Goal: Book appointment/travel/reservation

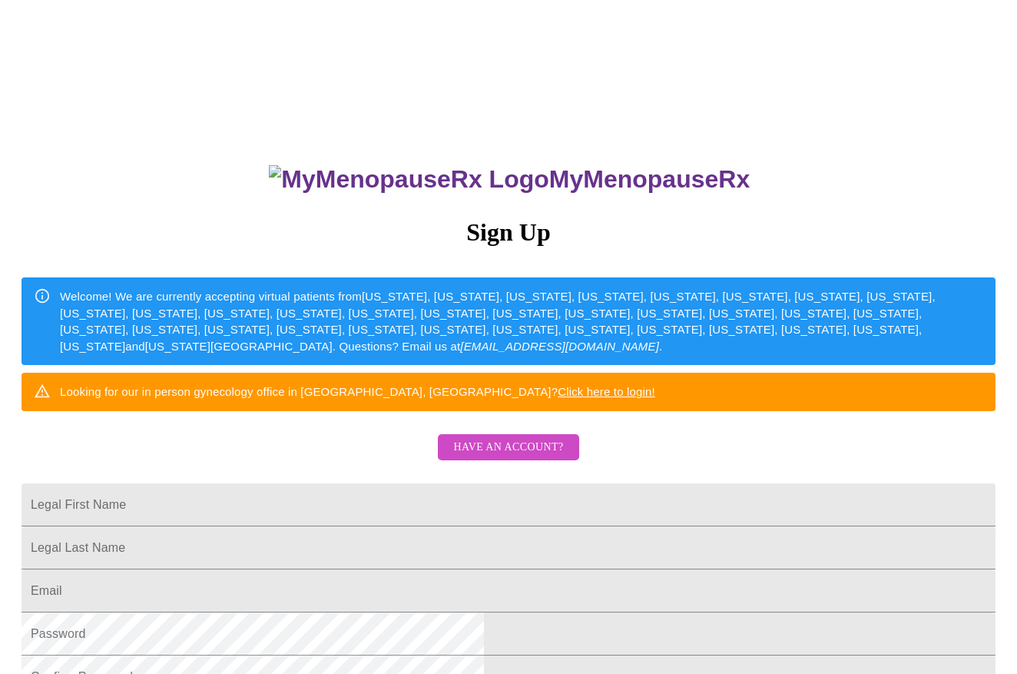
click at [529, 457] on span "Have an account?" at bounding box center [508, 447] width 110 height 19
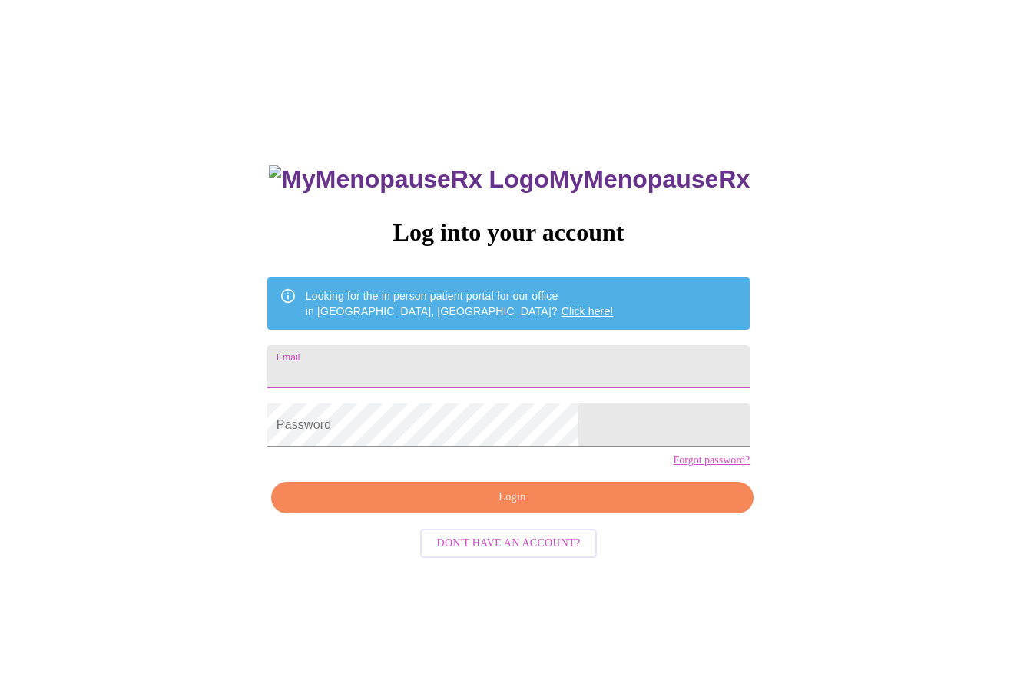
click at [393, 360] on input "Email" at bounding box center [508, 366] width 482 height 43
type input "[EMAIL_ADDRESS][DOMAIN_NAME]"
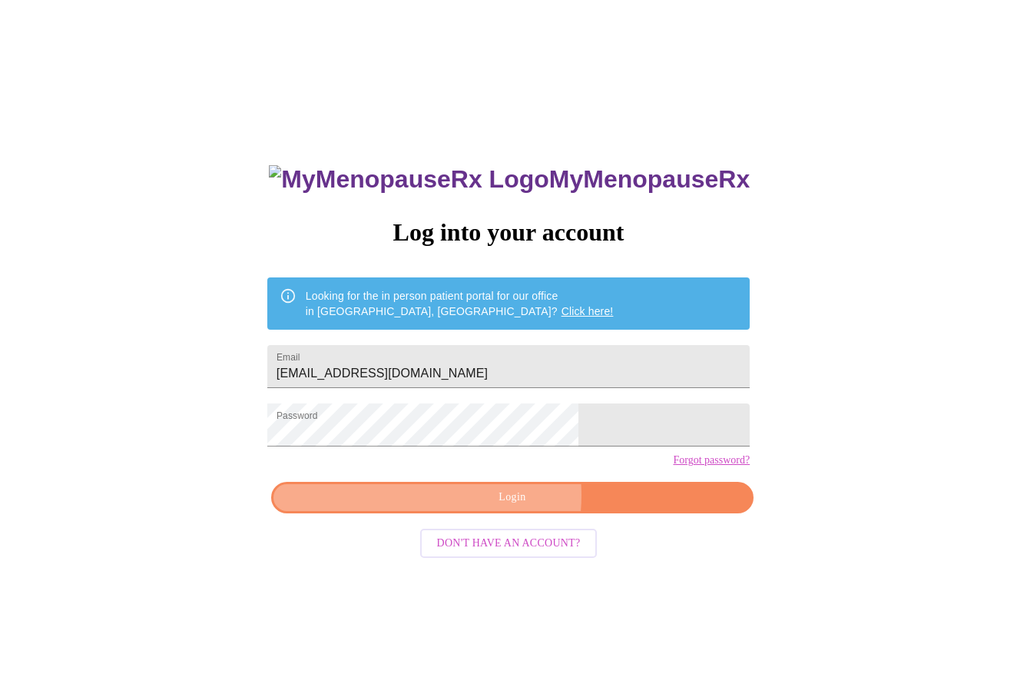
click at [477, 507] on span "Login" at bounding box center [512, 497] width 447 height 19
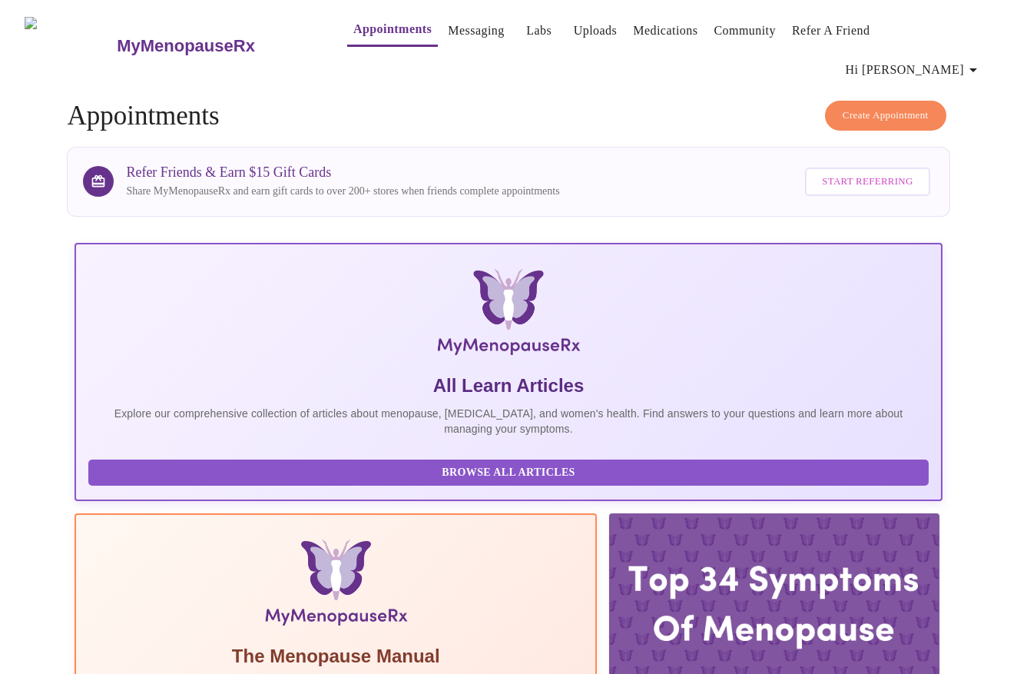
click at [448, 37] on link "Messaging" at bounding box center [476, 31] width 56 height 22
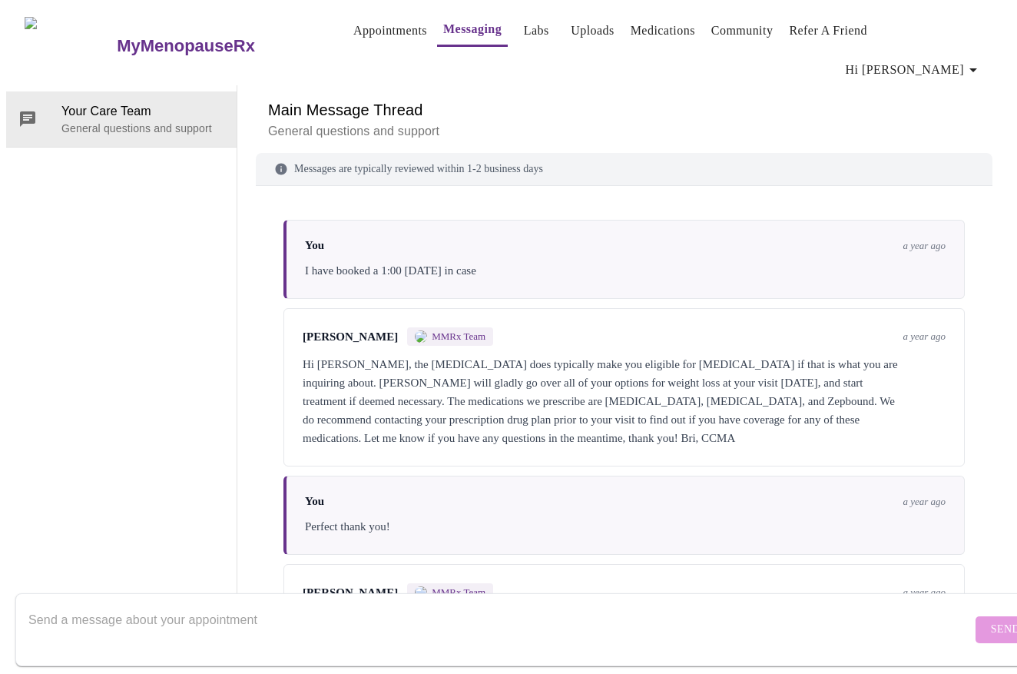
scroll to position [5413, 0]
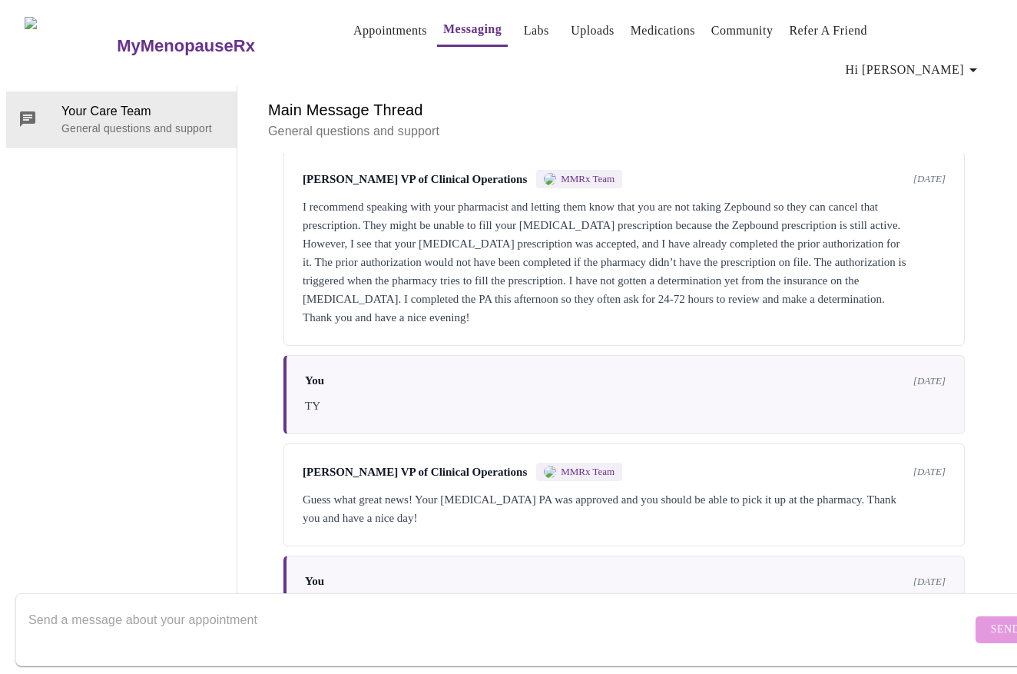
click at [132, 605] on textarea "Send a message about your appointment" at bounding box center [499, 629] width 943 height 49
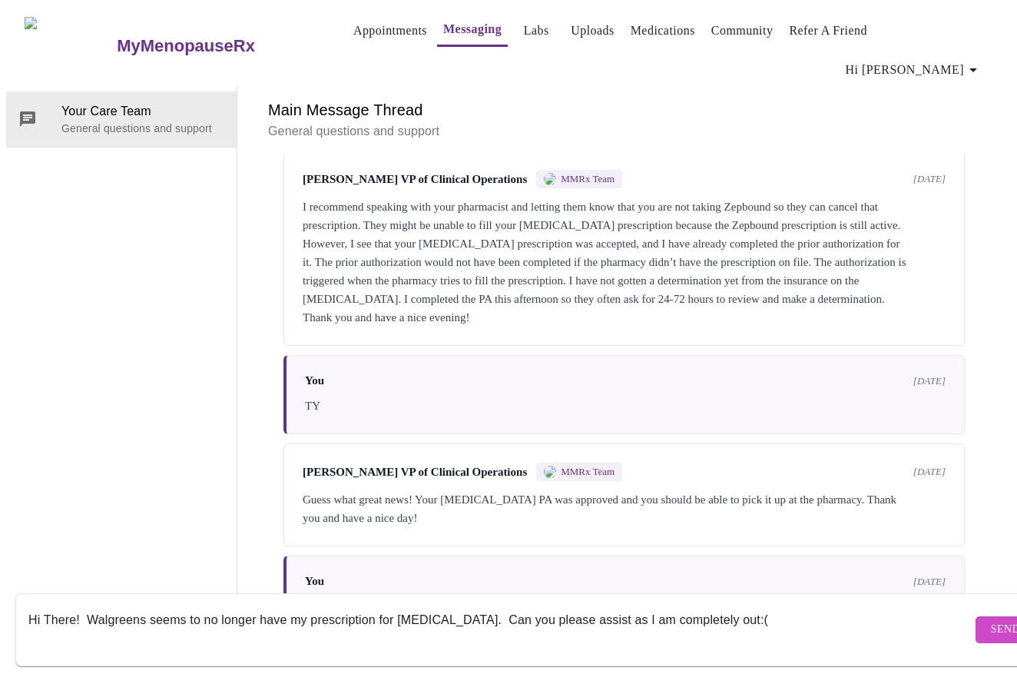
type textarea "Hi There! Walgreens seems to no longer have my prescription for [MEDICAL_DATA].…"
click at [991, 620] on span "Send" at bounding box center [1005, 629] width 29 height 19
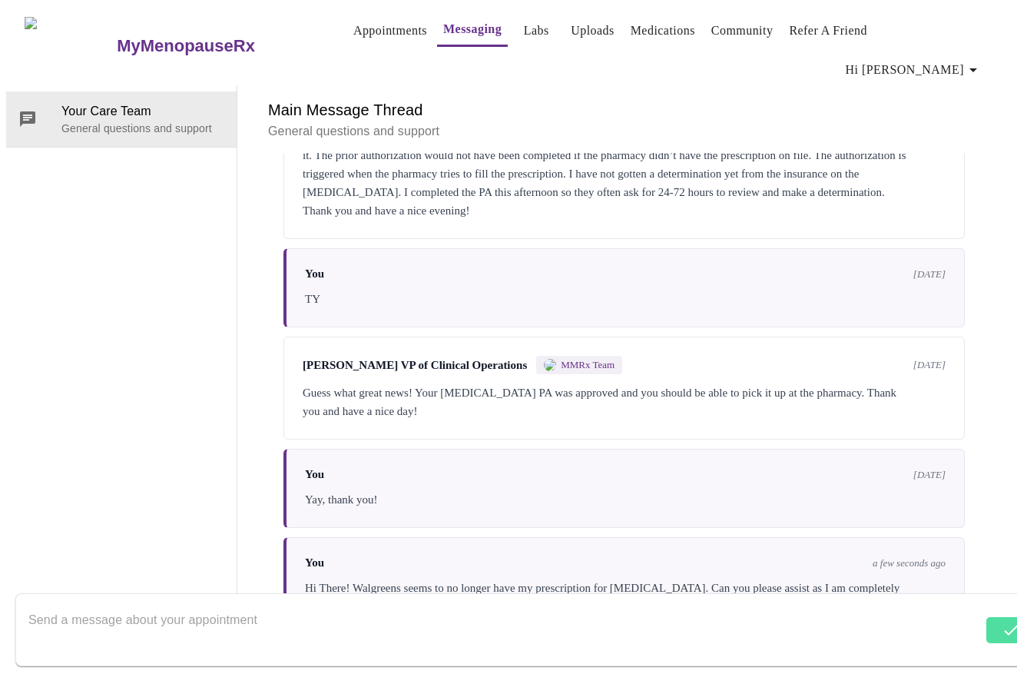
scroll to position [5431, 0]
click at [250, 610] on textarea "Send a message about your appointment" at bounding box center [499, 629] width 943 height 49
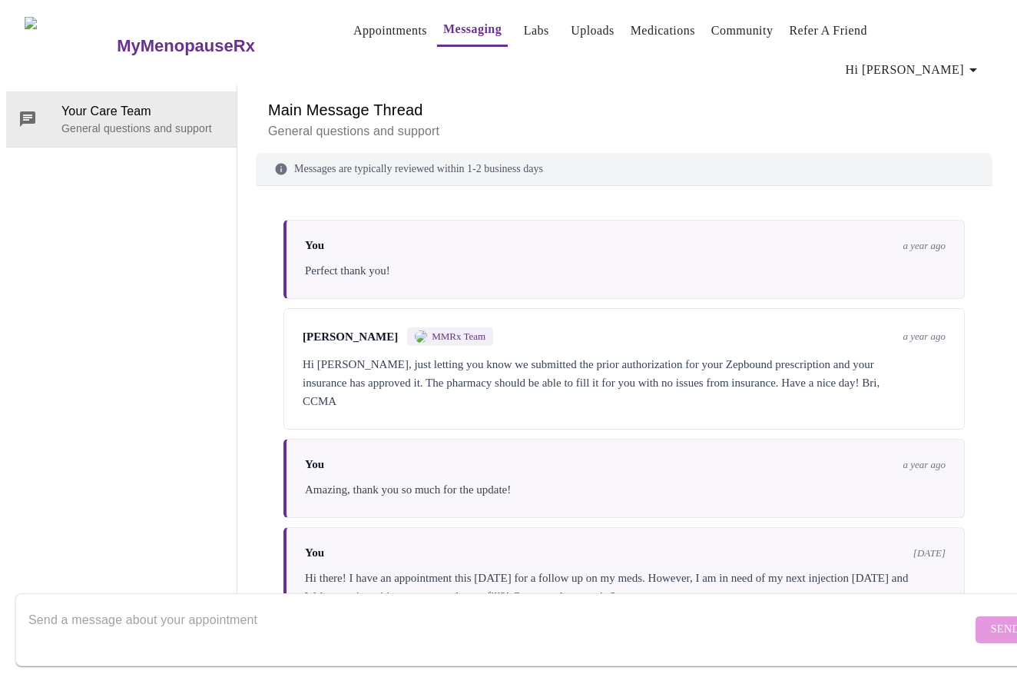
scroll to position [0, 0]
click at [353, 30] on link "Appointments" at bounding box center [390, 31] width 74 height 22
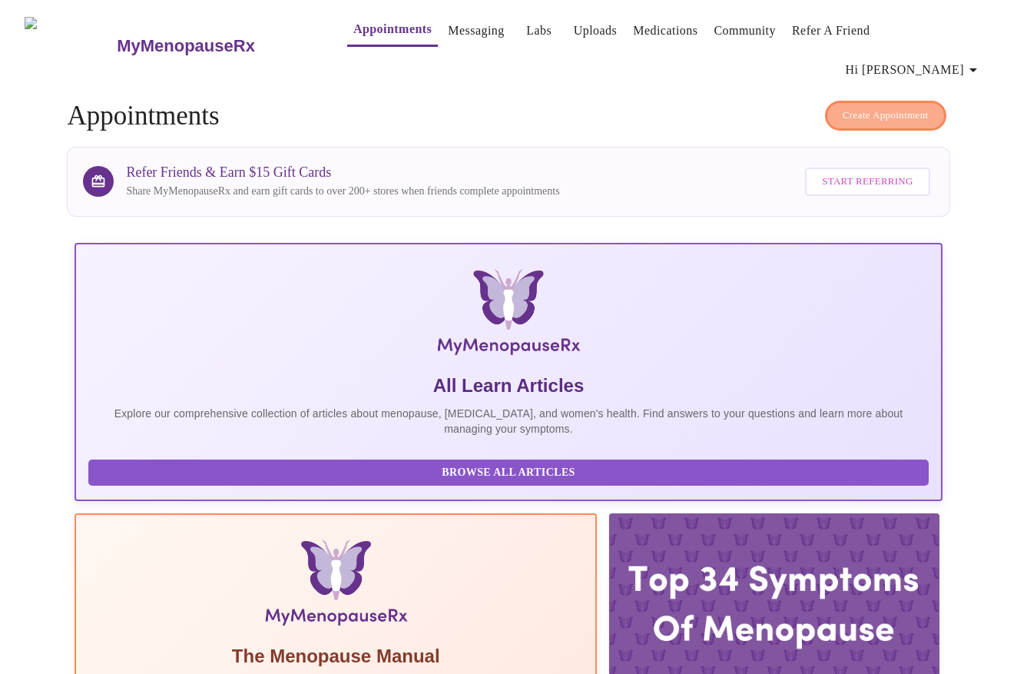
click at [867, 107] on span "Create Appointment" at bounding box center [886, 116] width 86 height 18
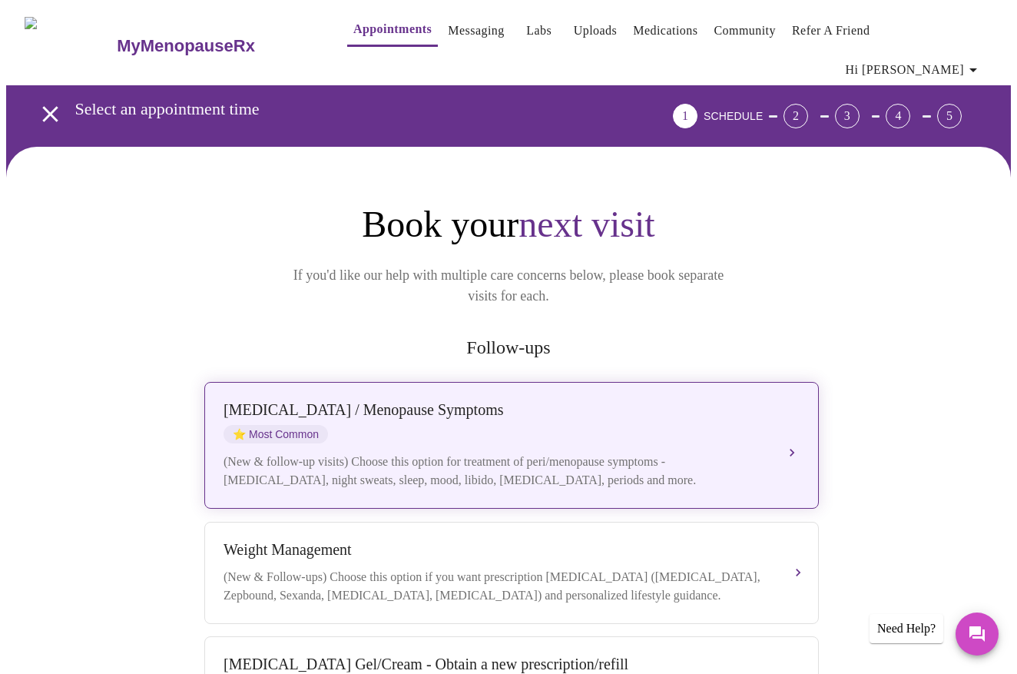
click at [406, 401] on div "[MEDICAL_DATA] / Menopause Symptoms" at bounding box center [496, 410] width 545 height 18
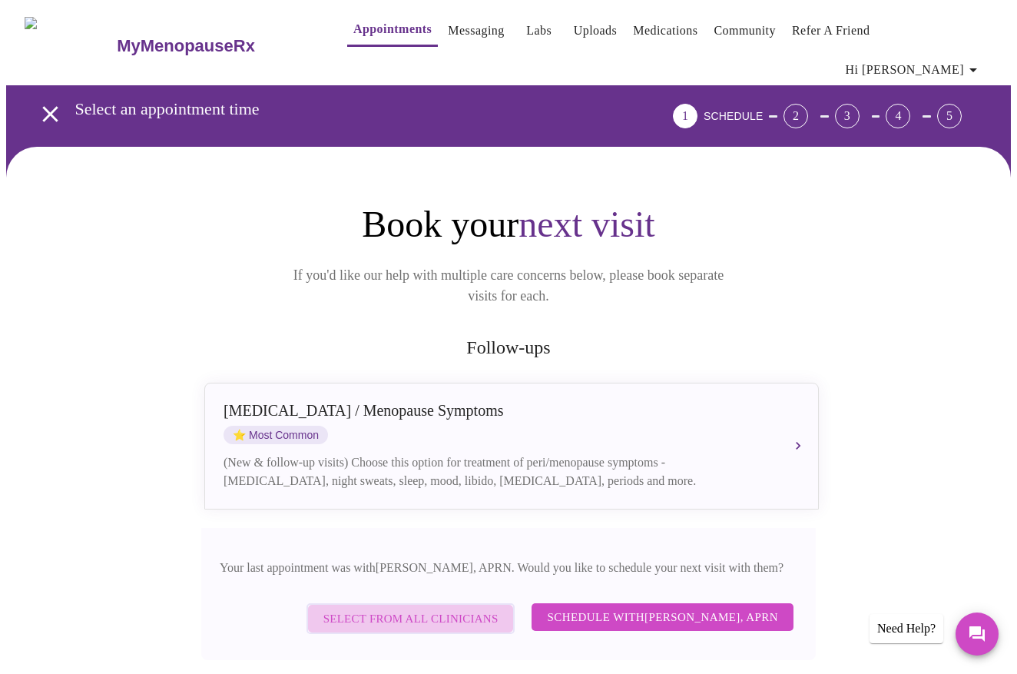
click at [466, 608] on span "Select from All Clinicians" at bounding box center [410, 618] width 175 height 20
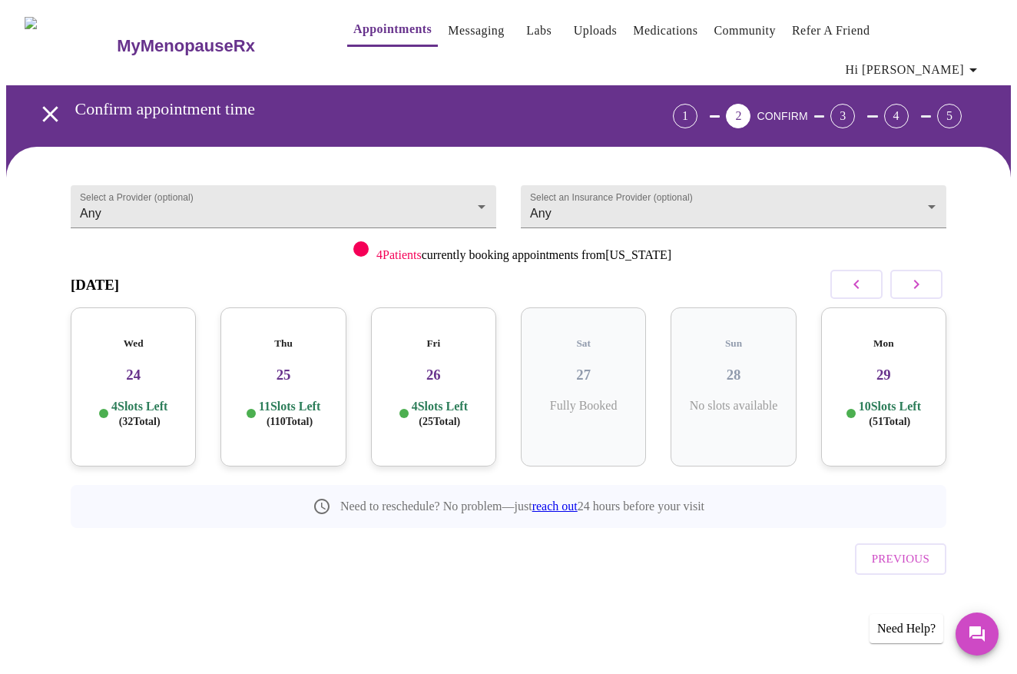
click at [287, 350] on div "Thu 25 11 Slots Left ( 110 Total)" at bounding box center [282, 386] width 125 height 159
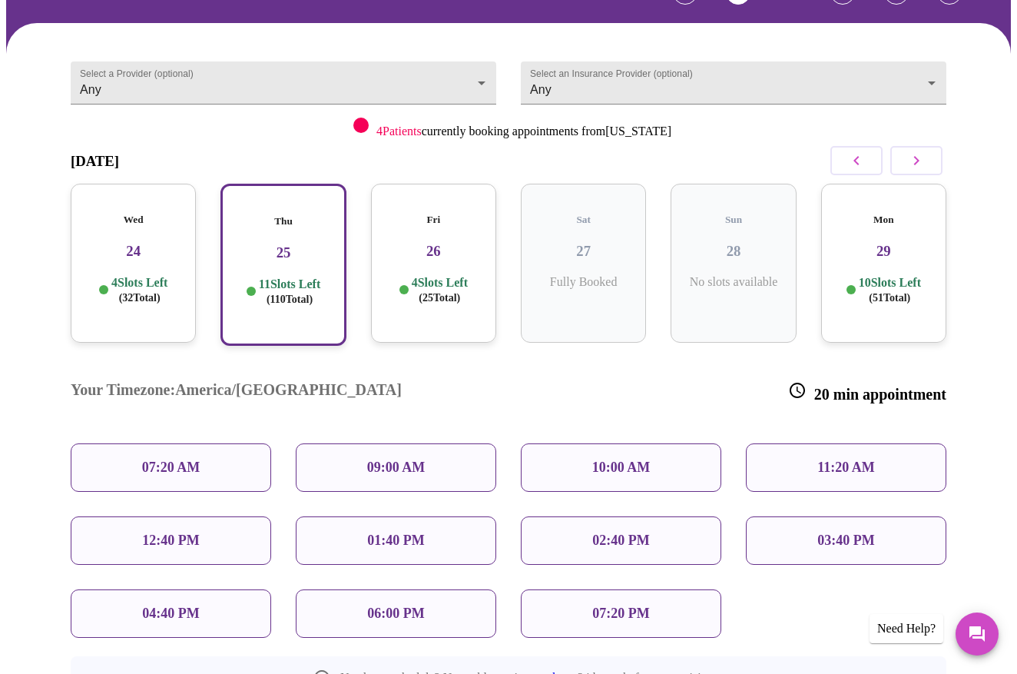
scroll to position [161, 0]
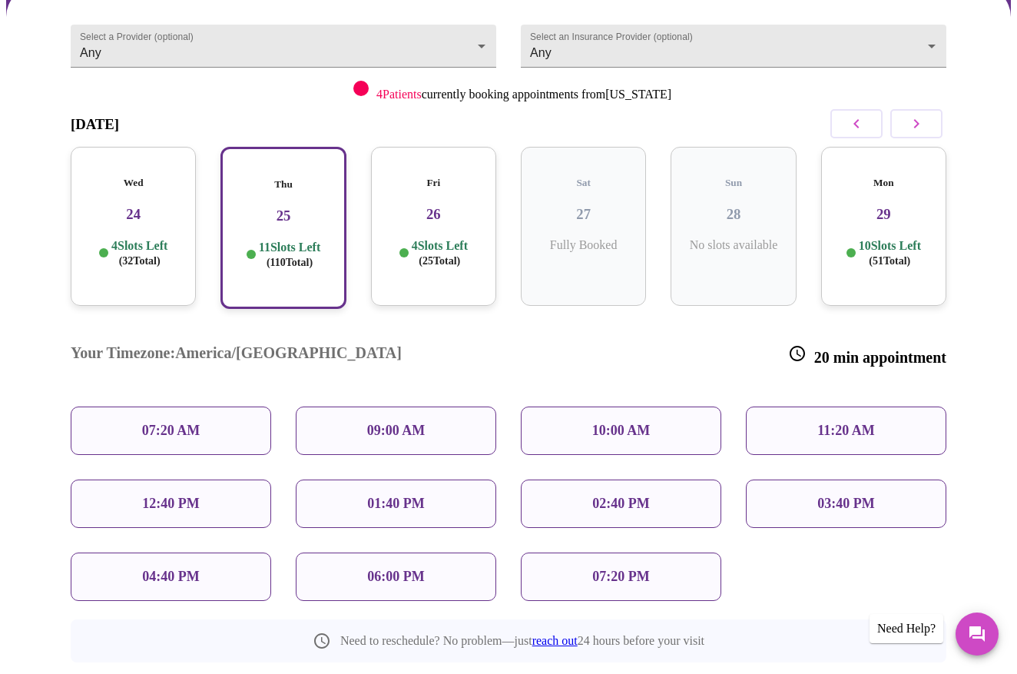
click at [681, 406] on div "10:00 AM" at bounding box center [621, 430] width 200 height 48
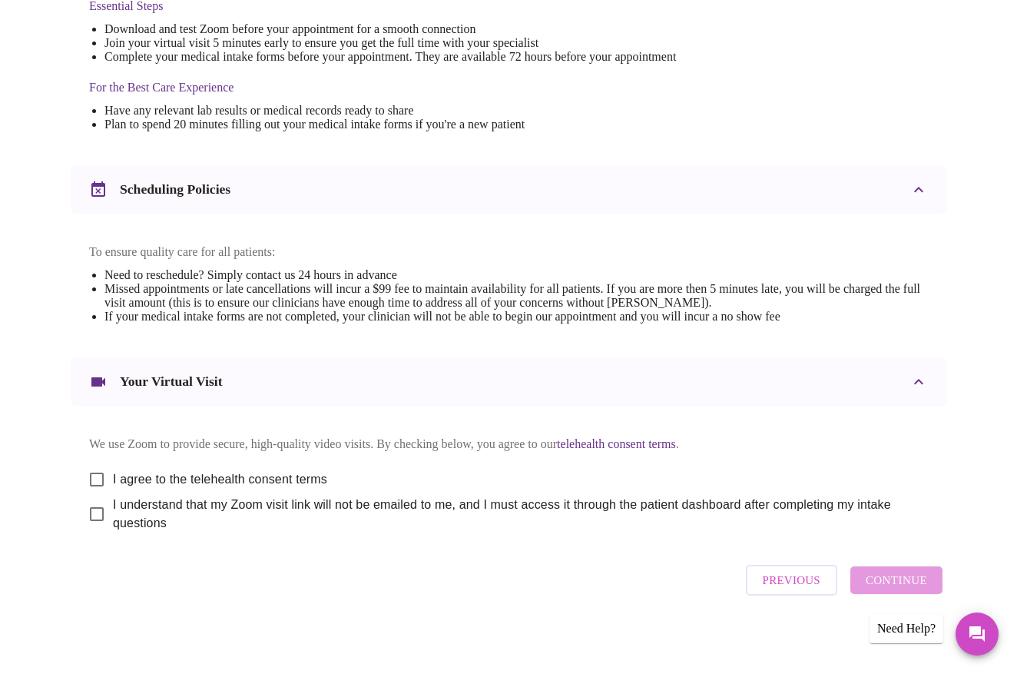
scroll to position [444, 0]
click at [93, 472] on input "I agree to the telehealth consent terms" at bounding box center [97, 481] width 32 height 32
checkbox input "true"
click at [88, 512] on input "I understand that my Zoom visit link will not be emailed to me, and I must acce…" at bounding box center [97, 515] width 32 height 32
checkbox input "true"
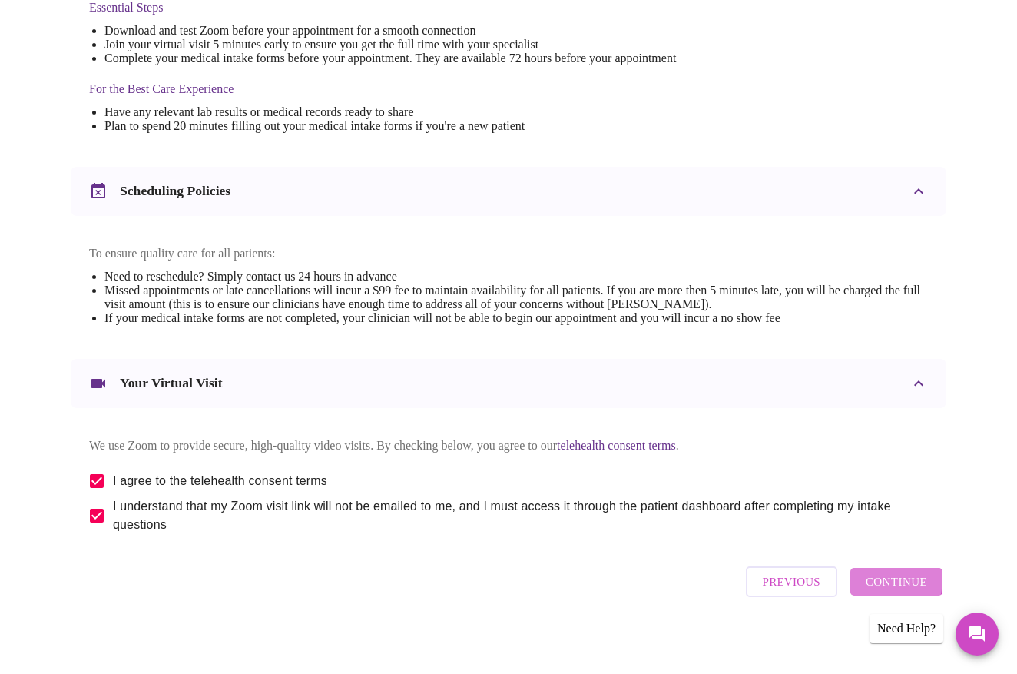
click at [890, 580] on span "Continue" at bounding box center [896, 582] width 61 height 20
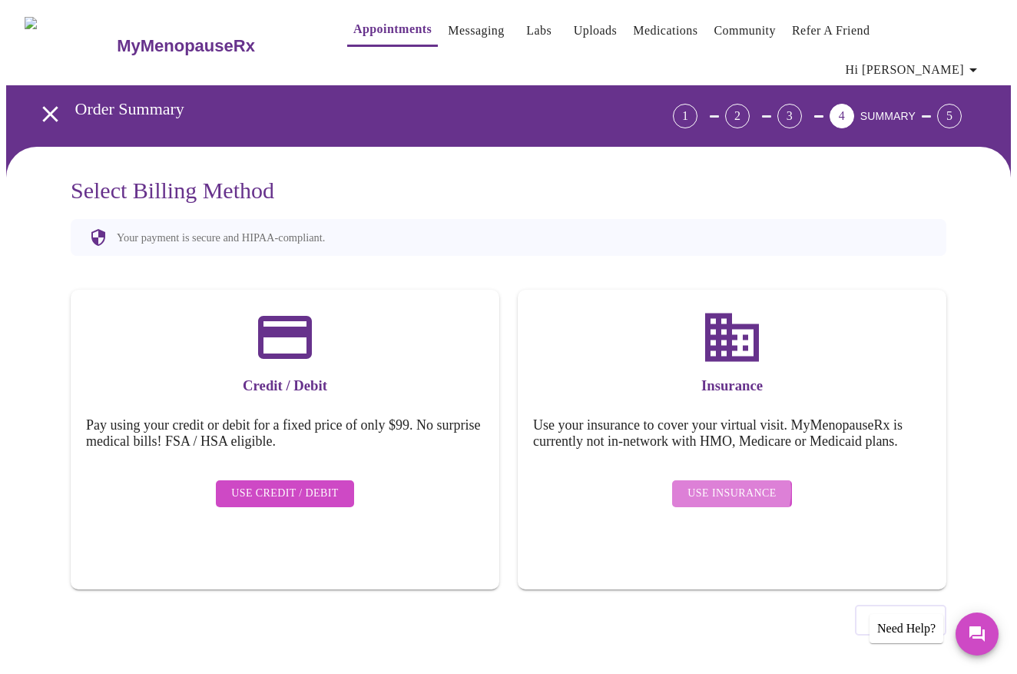
click at [722, 484] on span "Use Insurance" at bounding box center [732, 493] width 88 height 19
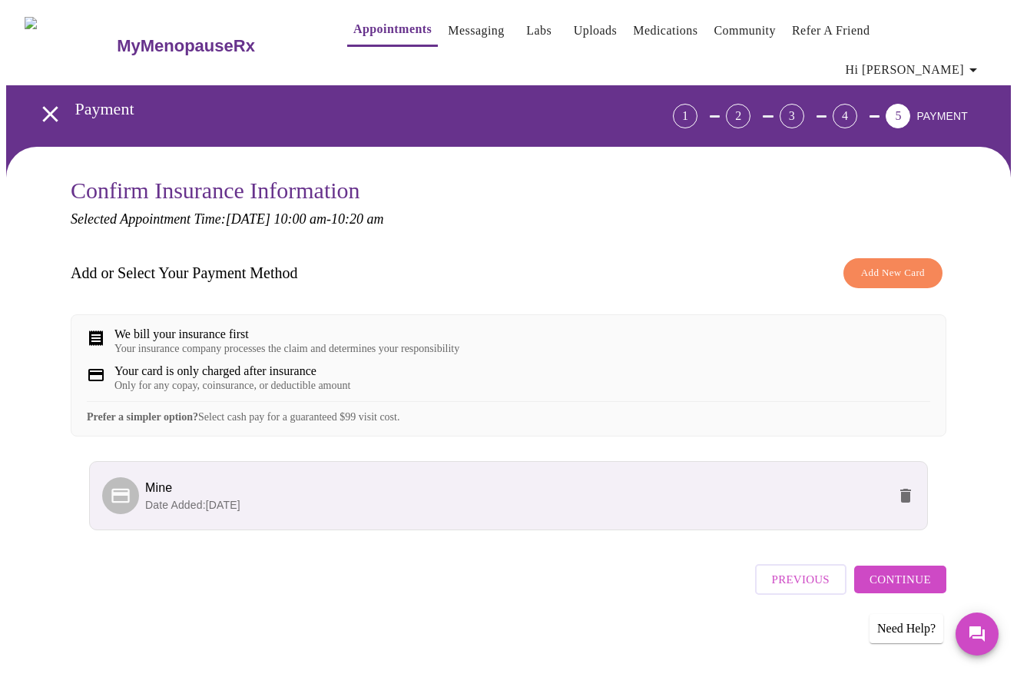
click at [913, 582] on span "Continue" at bounding box center [900, 579] width 61 height 20
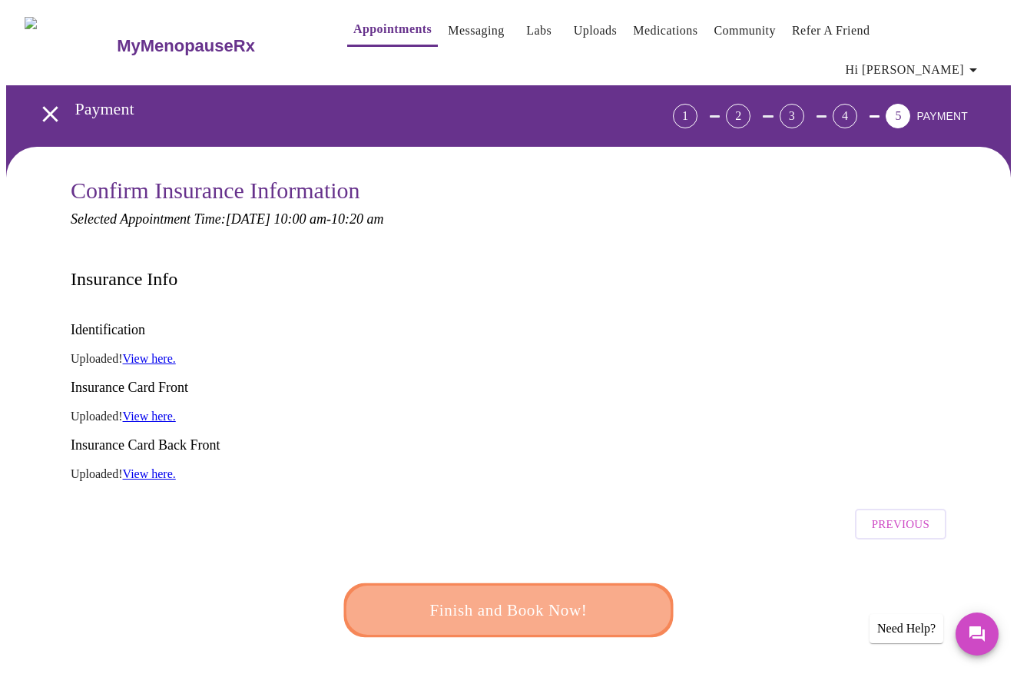
click at [509, 596] on span "Finish and Book Now!" at bounding box center [508, 610] width 284 height 28
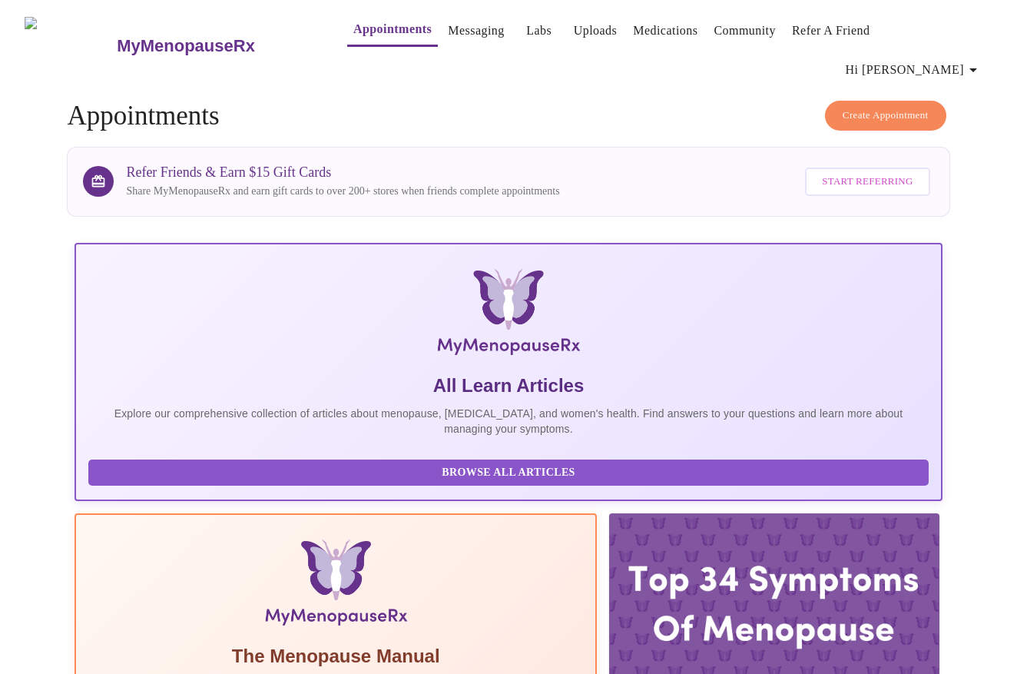
click at [456, 28] on link "Messaging" at bounding box center [476, 31] width 56 height 22
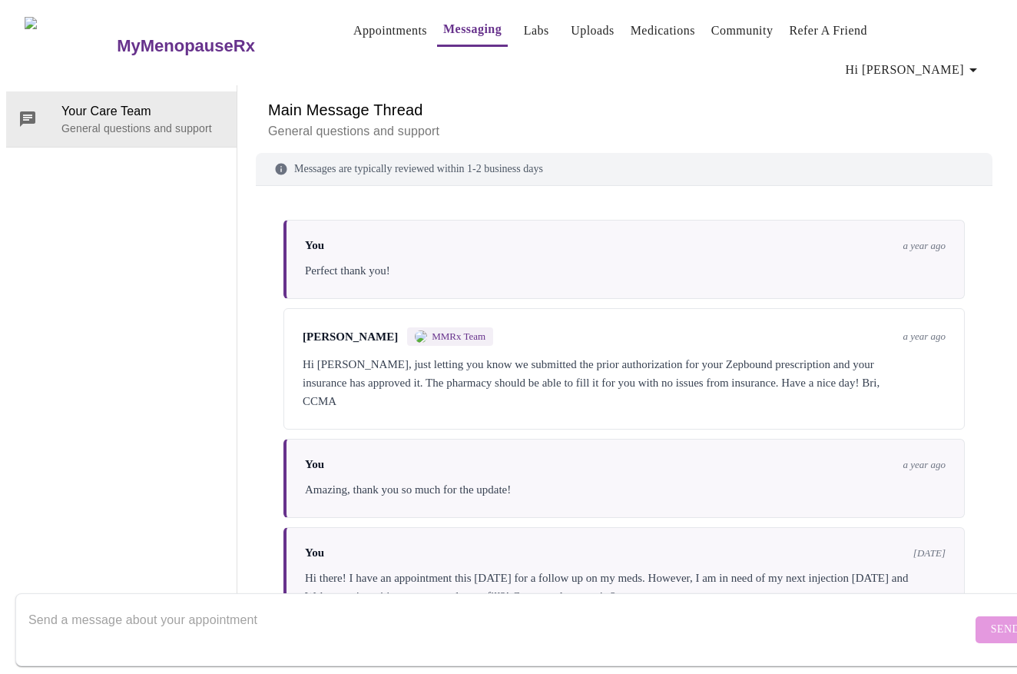
scroll to position [5394, 0]
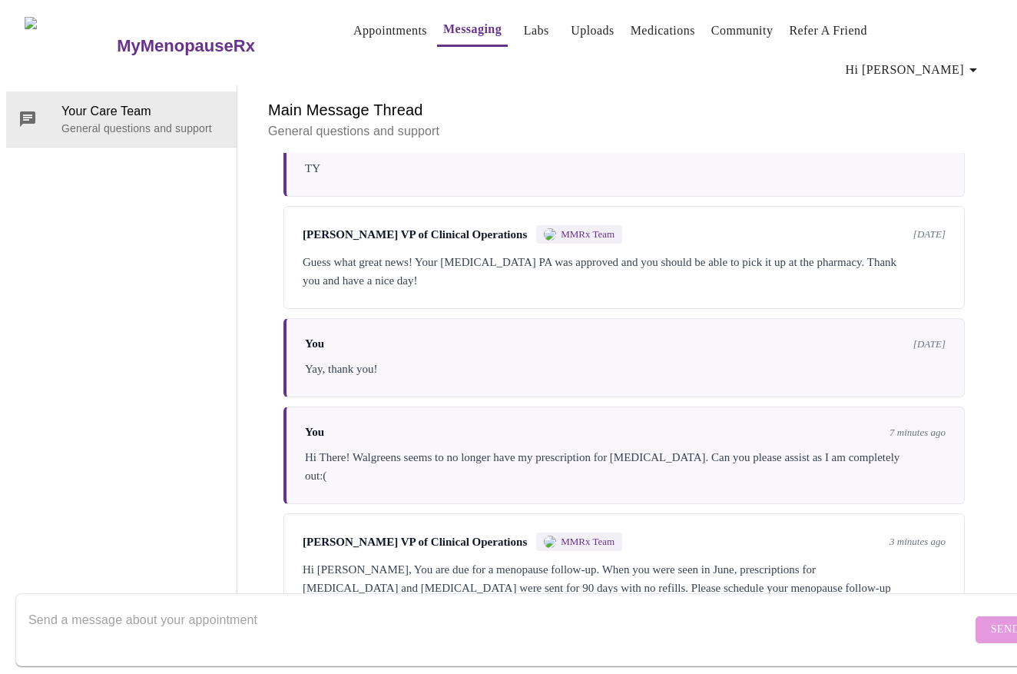
click at [170, 614] on textarea "Send a message about your appointment" at bounding box center [499, 629] width 943 height 49
type textarea "Done, thanks you, I did not have that on my radar!"
click at [979, 616] on button "Send" at bounding box center [1006, 629] width 60 height 27
